Goal: Task Accomplishment & Management: Manage account settings

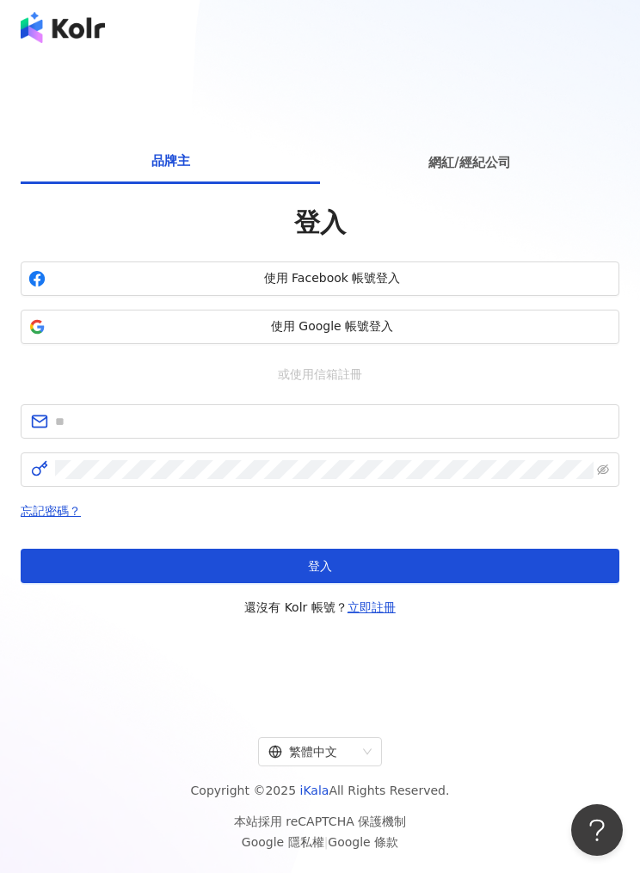
click at [52, 344] on button "使用 Google 帳號登入" at bounding box center [320, 327] width 599 height 34
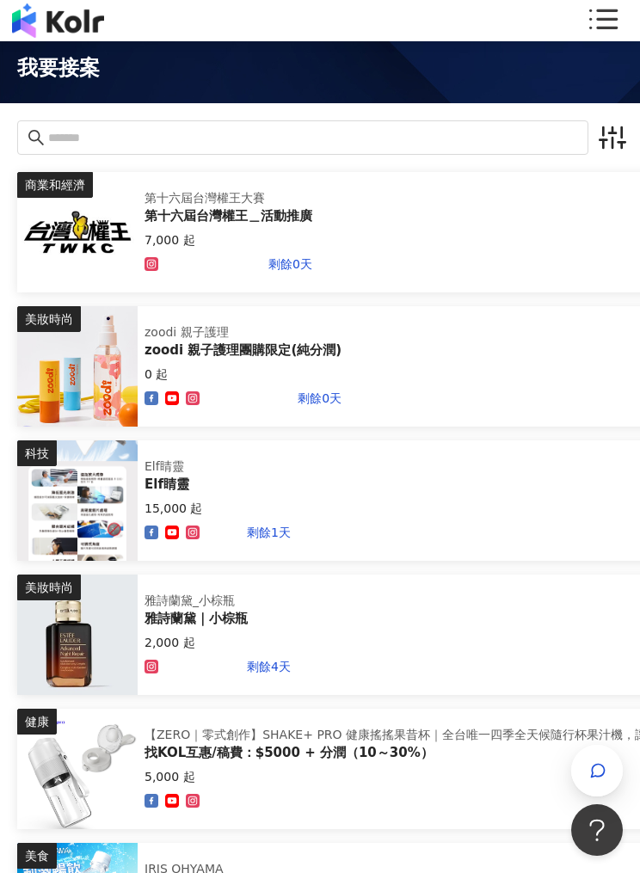
click at [601, 22] on icon at bounding box center [602, 20] width 34 height 34
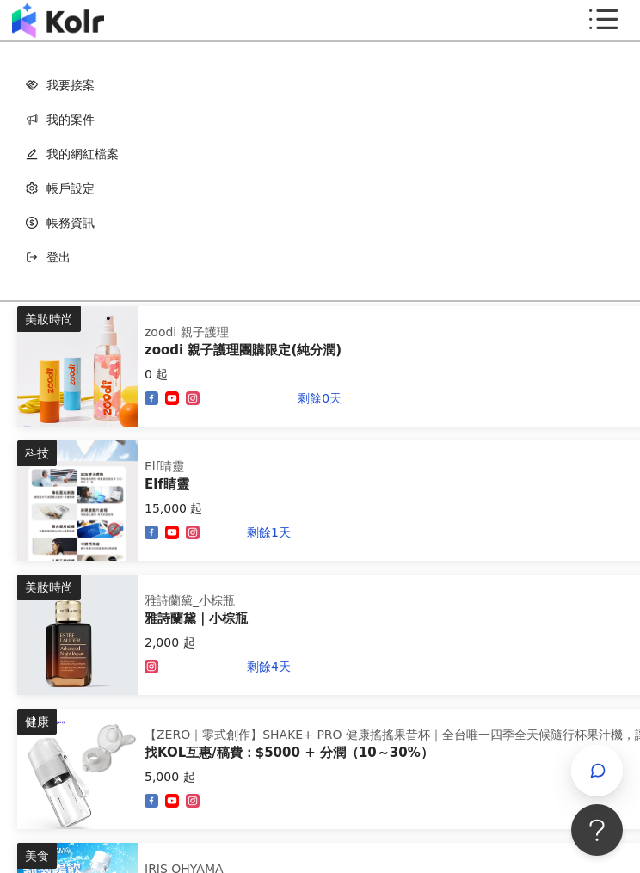
click at [48, 147] on link "我的網紅檔案" at bounding box center [320, 154] width 588 height 34
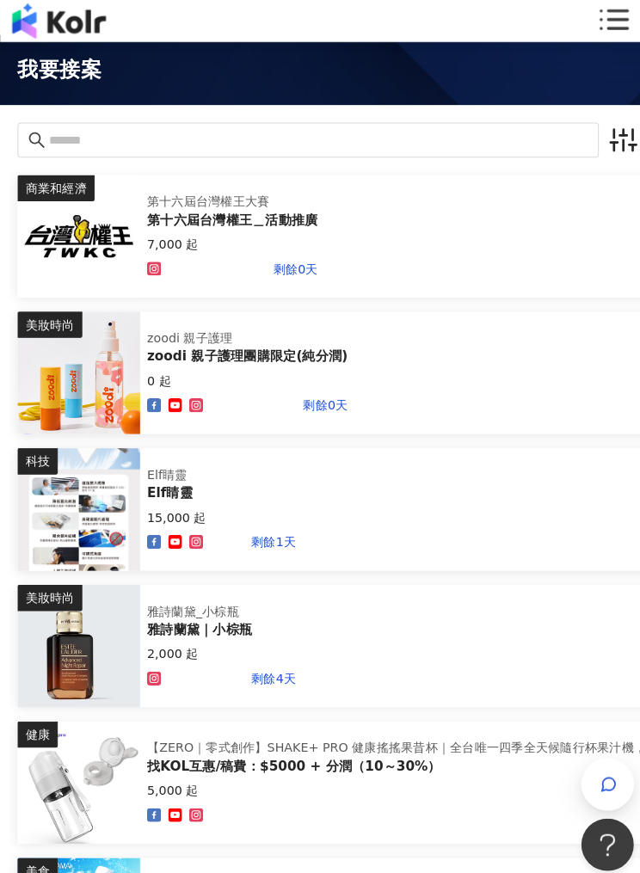
click at [604, 18] on icon at bounding box center [603, 19] width 28 height 20
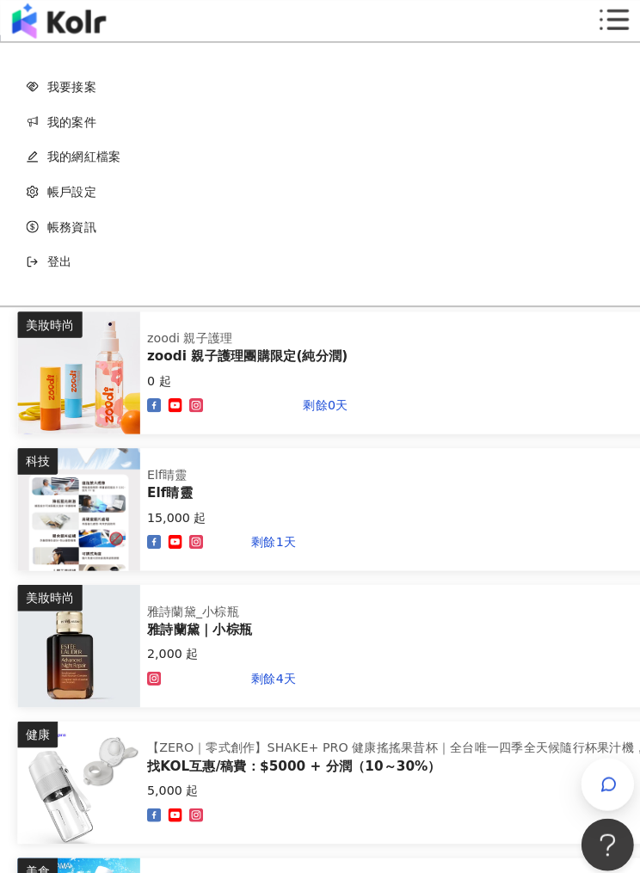
click at [46, 248] on div "登出" at bounding box center [320, 257] width 588 height 34
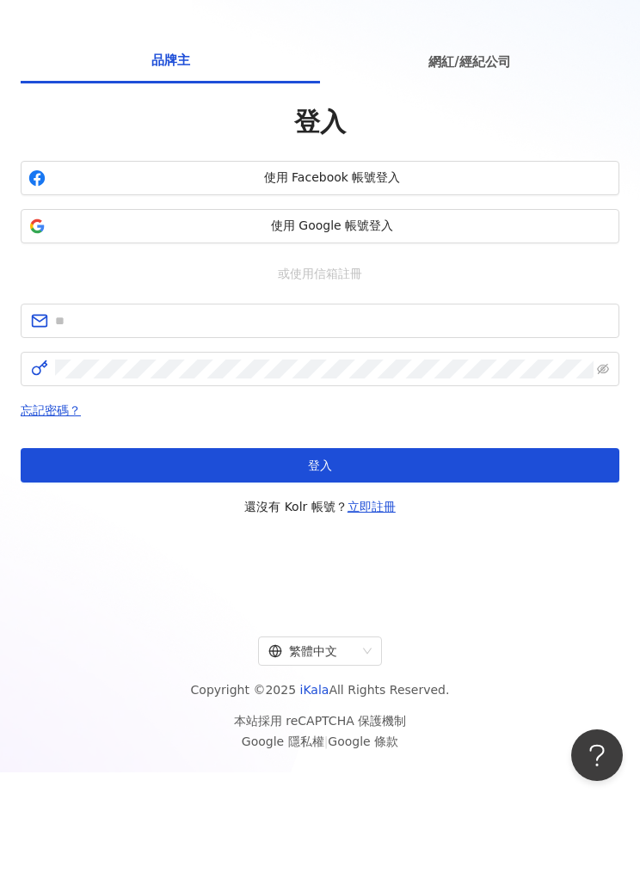
scroll to position [18, 0]
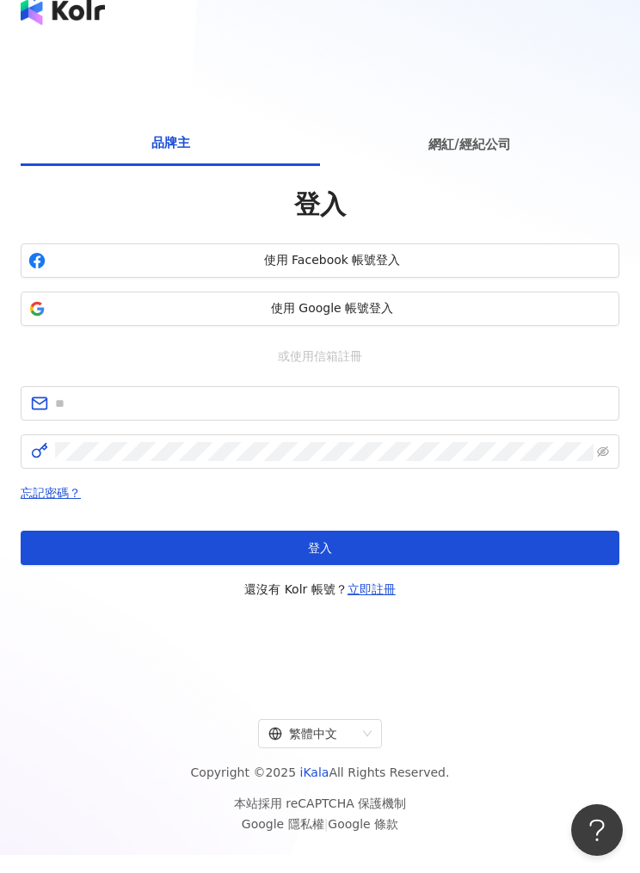
click at [474, 155] on span "網紅/經紀公司" at bounding box center [469, 144] width 82 height 21
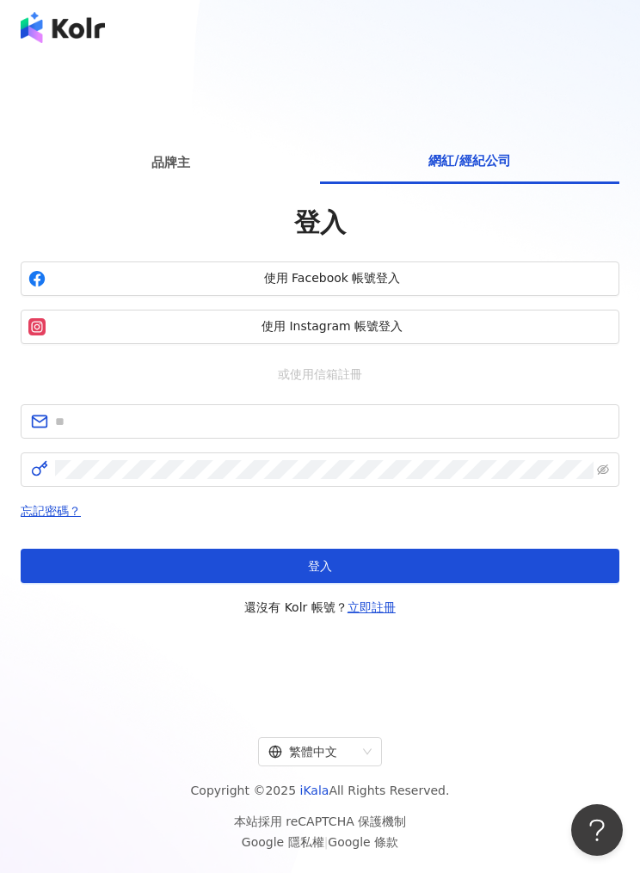
click at [184, 173] on span "品牌主" at bounding box center [170, 162] width 39 height 21
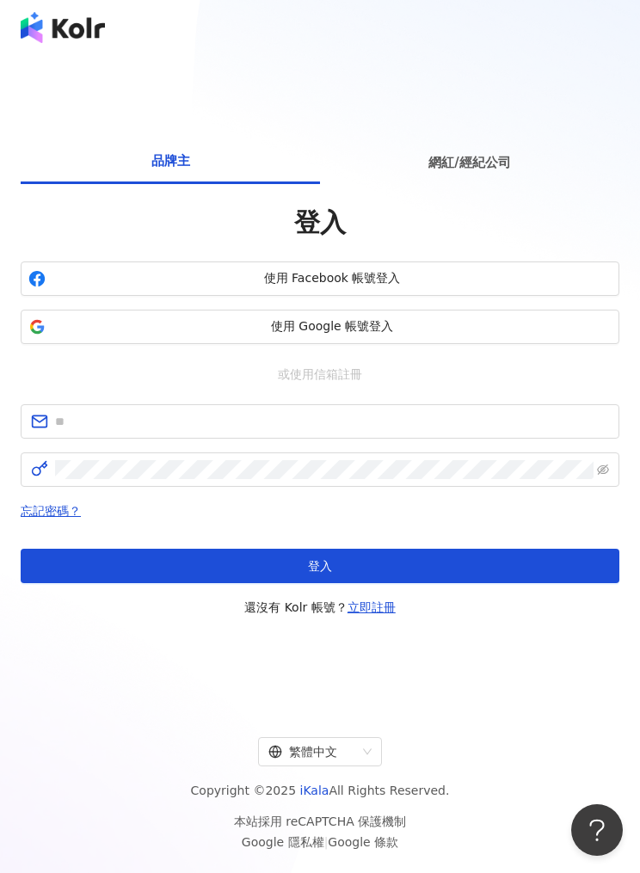
click at [463, 173] on span "網紅/經紀公司" at bounding box center [469, 162] width 82 height 21
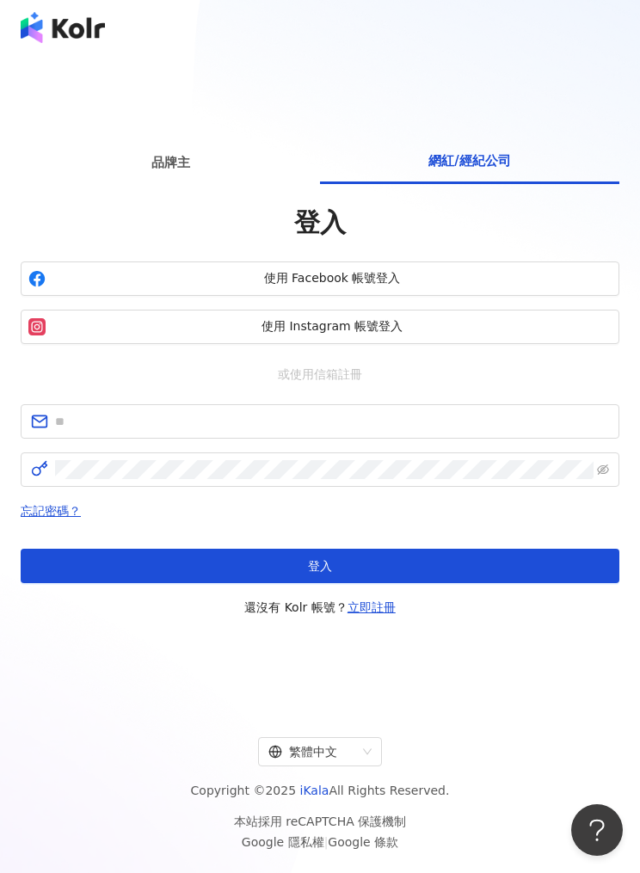
click at [521, 341] on button "使用 Instagram 帳號登入" at bounding box center [320, 327] width 599 height 34
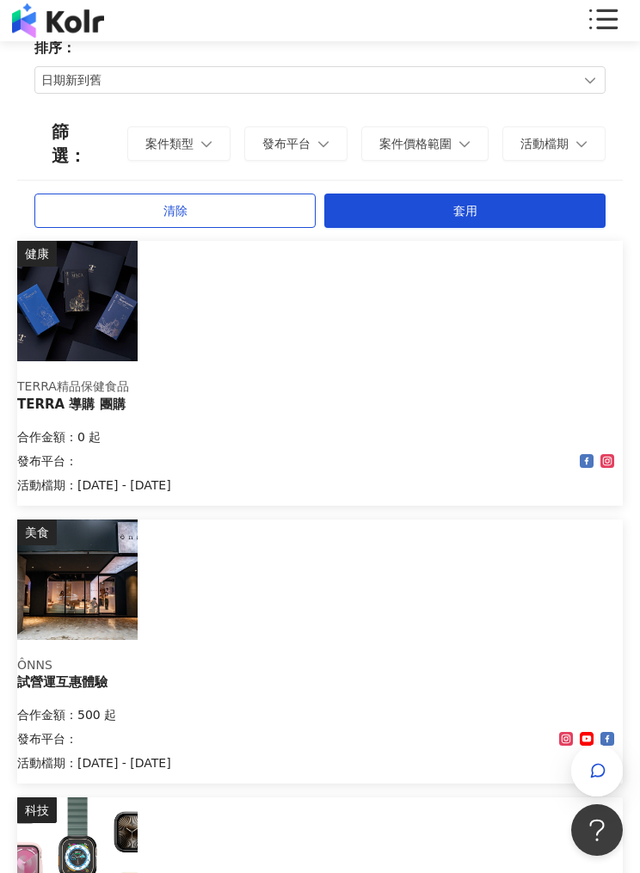
scroll to position [77, 0]
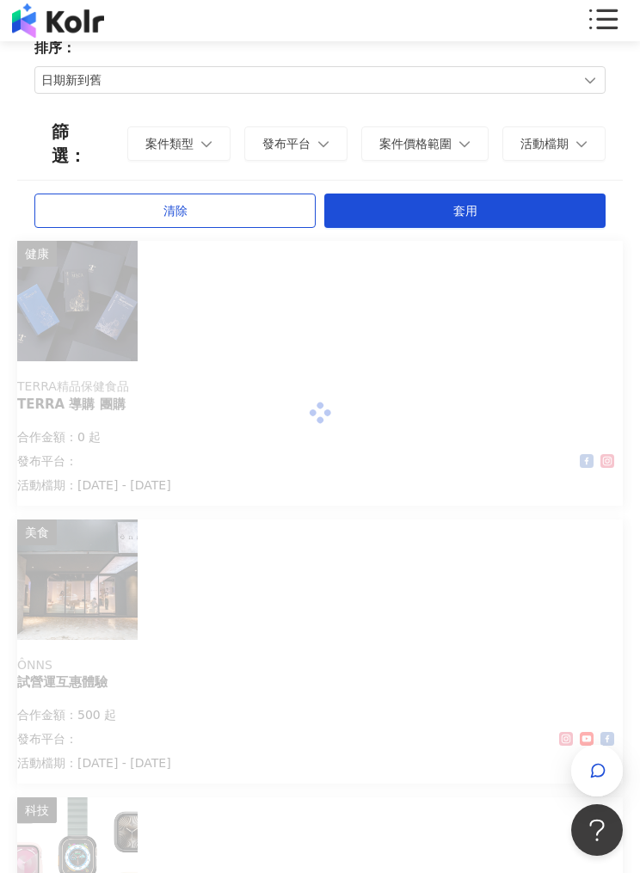
click at [607, 35] on icon at bounding box center [602, 20] width 34 height 34
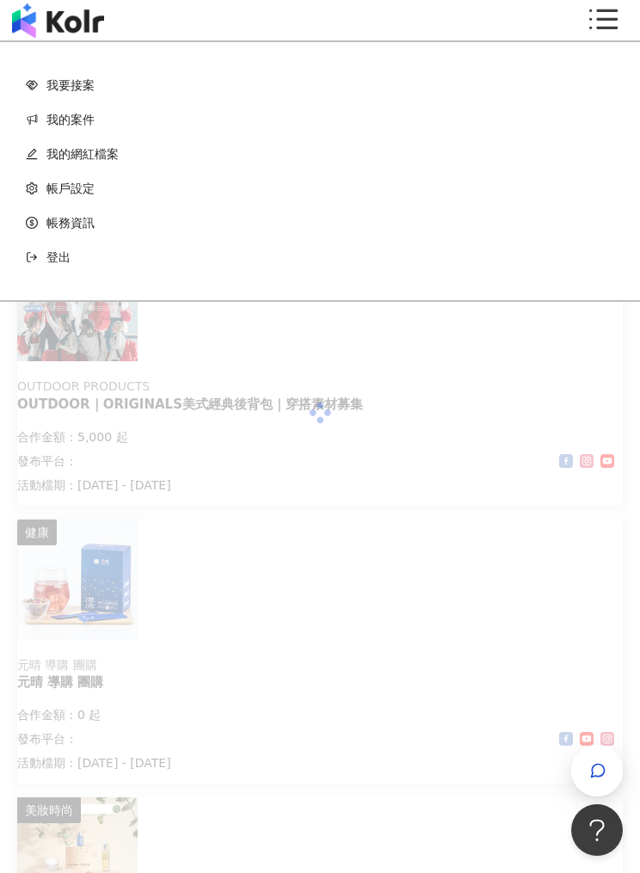
click at [52, 122] on link "我的案件" at bounding box center [320, 119] width 588 height 34
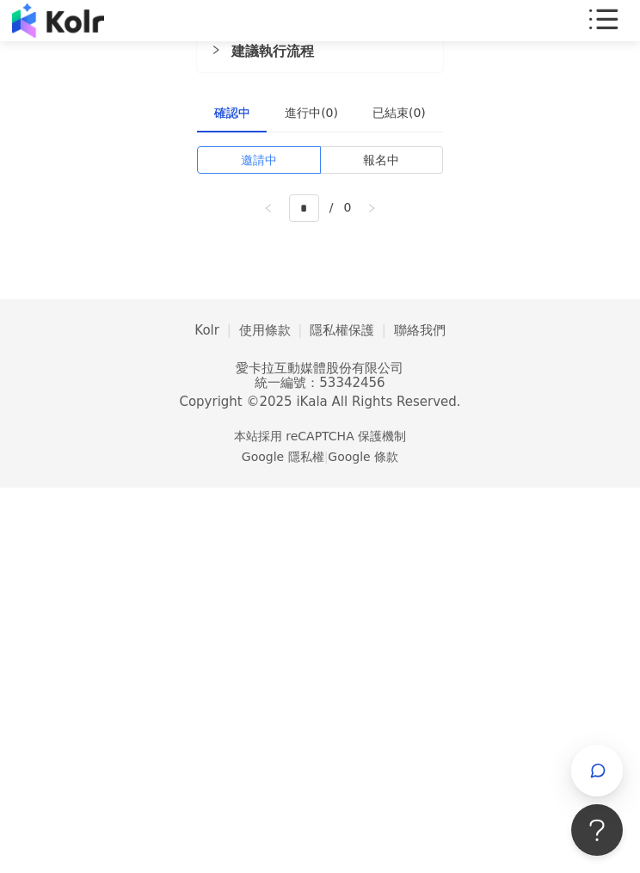
click at [595, 95] on div "我要接案 我的案件 我的網紅檔案 建議執行流程 確認中 進行中(0) 已結束(0) 邀請中 報名中 * / 0 Kolr 使用條款 隱私權保護 聯絡我們 愛卡…" at bounding box center [320, 244] width 640 height 488
click at [615, 97] on div "我要接案 我的案件 我的網紅檔案 建議執行流程 確認中 進行中(0) 已結束(0) 邀請中 報名中 * / 0 Kolr 使用條款 隱私權保護 聯絡我們 愛卡…" at bounding box center [320, 244] width 640 height 488
click at [617, 113] on div "我要接案 我的案件 我的網紅檔案 建議執行流程 確認中 進行中(0) 已結束(0) 邀請中 報名中 * / 0 Kolr 使用條款 隱私權保護 聯絡我們 愛卡…" at bounding box center [320, 244] width 640 height 488
click at [611, 97] on div "我要接案 我的案件 我的網紅檔案 建議執行流程 確認中 進行中(0) 已結束(0) 邀請中 報名中 * / 0 Kolr 使用條款 隱私權保護 聯絡我們 愛卡…" at bounding box center [320, 244] width 640 height 488
click at [605, 93] on div "我要接案 我的案件 我的網紅檔案 建議執行流程 確認中 進行中(0) 已結束(0) 邀請中 報名中 * / 0 Kolr 使用條款 隱私權保護 聯絡我們 愛卡…" at bounding box center [320, 244] width 640 height 488
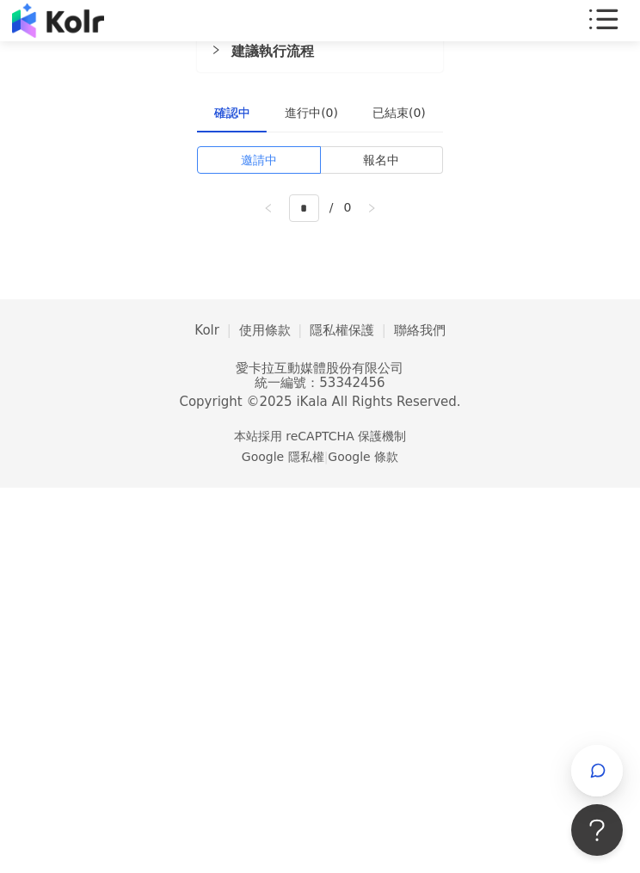
click at [599, 106] on div "我要接案 我的案件 我的網紅檔案 建議執行流程 確認中 進行中(0) 已結束(0) 邀請中 報名中 * / 0 Kolr 使用條款 隱私權保護 聯絡我們 愛卡…" at bounding box center [320, 244] width 640 height 488
click at [607, 96] on div "我要接案 我的案件 我的網紅檔案 建議執行流程 確認中 進行中(0) 已結束(0) 邀請中 報名中 * / 0 Kolr 使用條款 隱私權保護 聯絡我們 愛卡…" at bounding box center [320, 244] width 640 height 488
click at [603, 16] on icon at bounding box center [602, 20] width 34 height 34
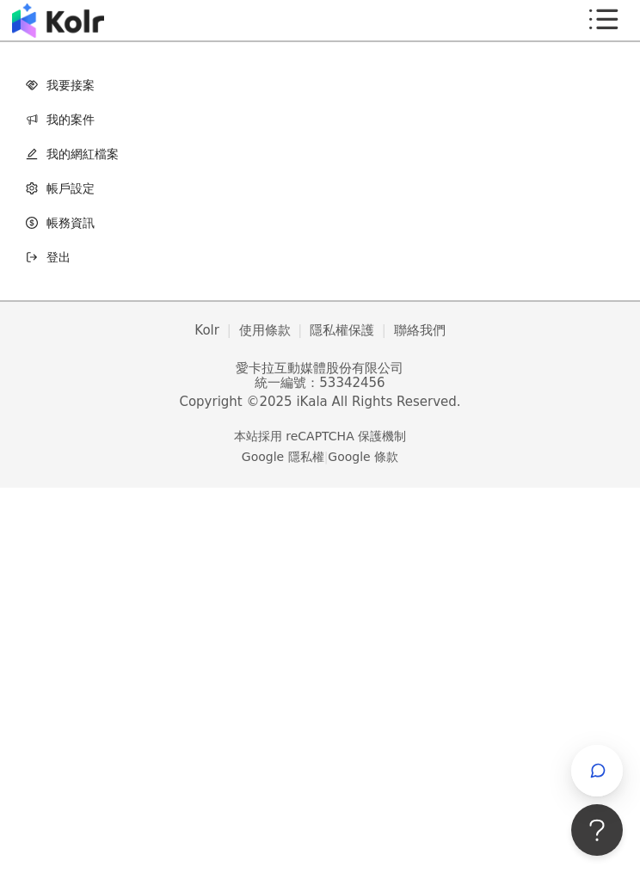
click at [117, 162] on link "我的網紅檔案" at bounding box center [320, 154] width 588 height 34
